Goal: Find specific page/section: Find specific page/section

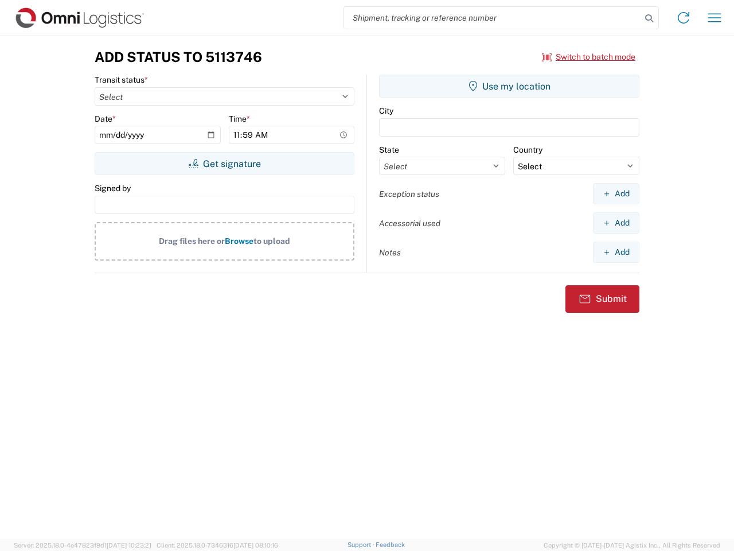
click at [493, 18] on input "search" at bounding box center [492, 18] width 297 height 22
click at [650, 18] on icon at bounding box center [649, 18] width 16 height 16
click at [684, 18] on icon at bounding box center [684, 18] width 18 height 18
click at [715, 18] on icon "button" at bounding box center [715, 17] width 13 height 9
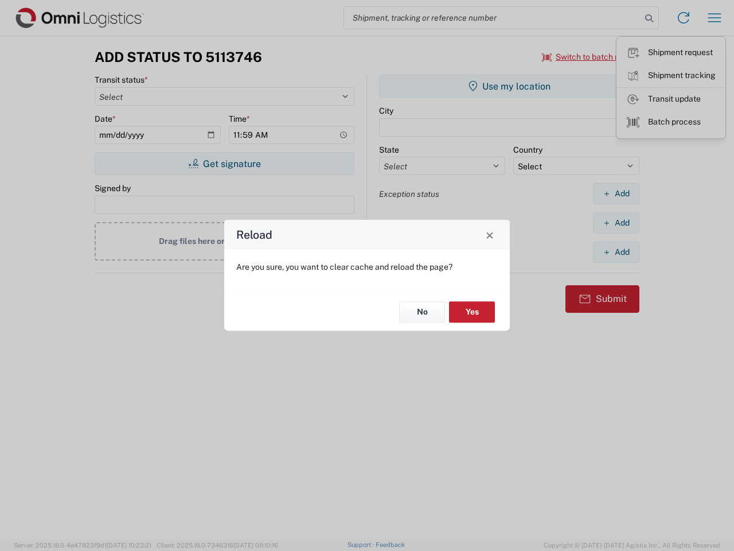
click at [589, 57] on div "Reload Are you sure, you want to clear cache and reload the page? No Yes" at bounding box center [367, 275] width 734 height 551
click at [224, 164] on div "Reload Are you sure, you want to clear cache and reload the page? No Yes" at bounding box center [367, 275] width 734 height 551
click at [510, 86] on div "Reload Are you sure, you want to clear cache and reload the page? No Yes" at bounding box center [367, 275] width 734 height 551
click at [616, 193] on div "Reload Are you sure, you want to clear cache and reload the page? No Yes" at bounding box center [367, 275] width 734 height 551
click at [616, 223] on div "Reload Are you sure, you want to clear cache and reload the page? No Yes" at bounding box center [367, 275] width 734 height 551
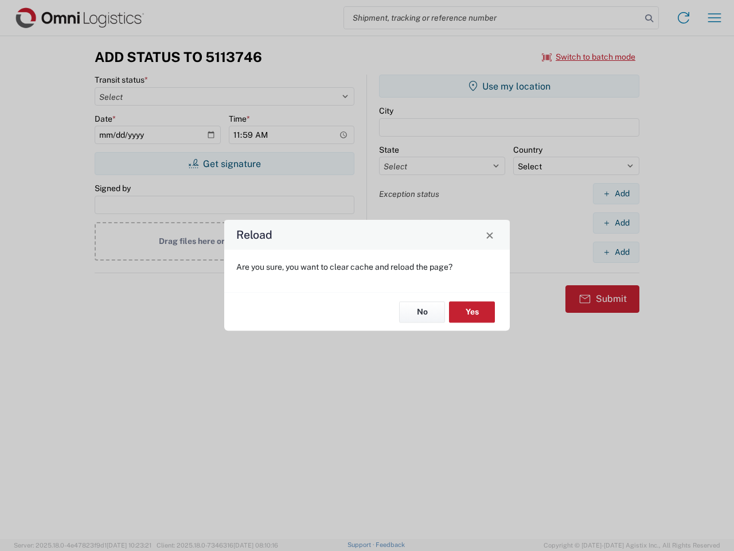
click at [616, 252] on div "Reload Are you sure, you want to clear cache and reload the page? No Yes" at bounding box center [367, 275] width 734 height 551
